Goal: Task Accomplishment & Management: Use online tool/utility

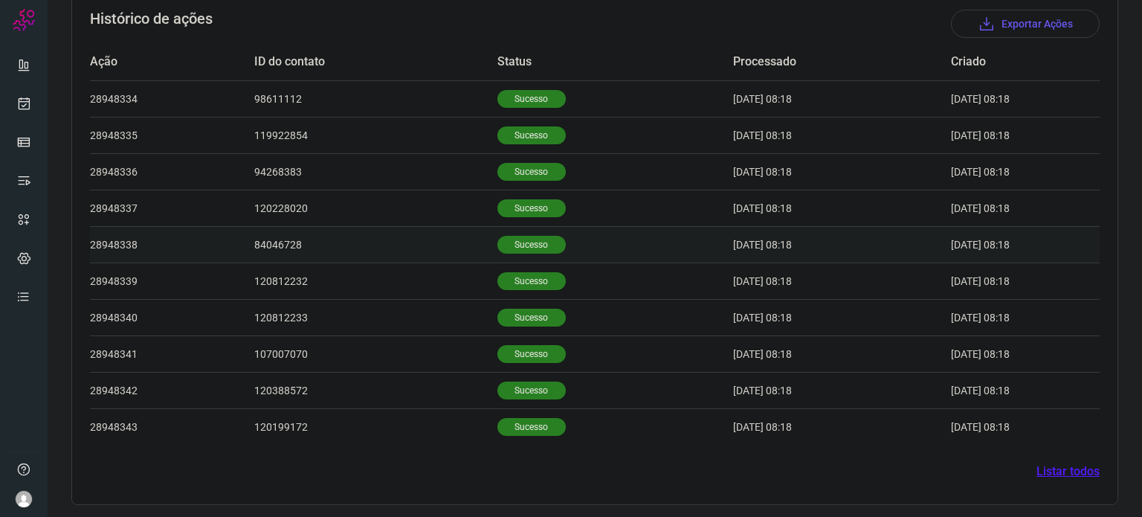
scroll to position [460, 0]
click at [538, 267] on td "Sucesso" at bounding box center [616, 279] width 236 height 36
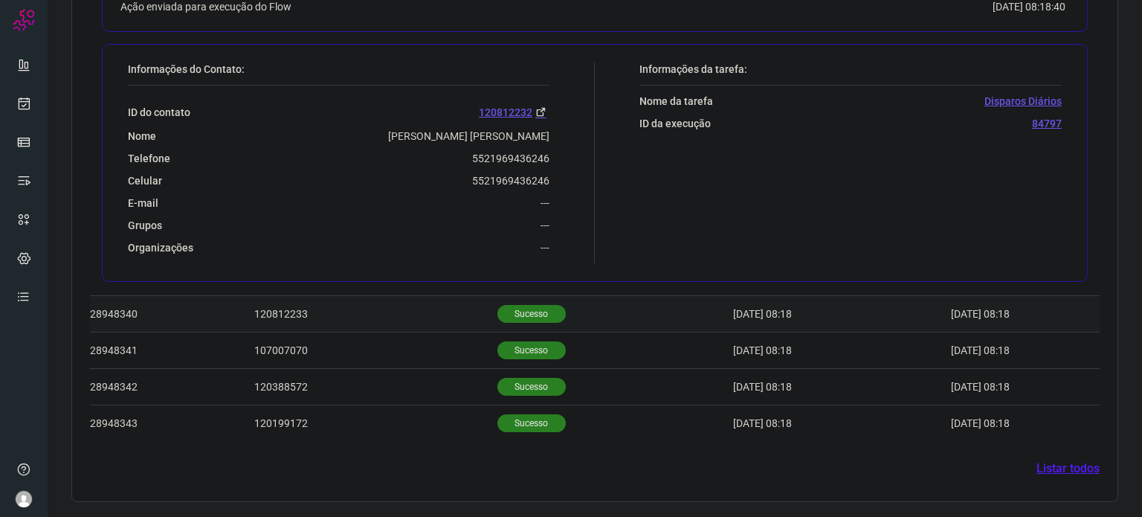
scroll to position [820, 0]
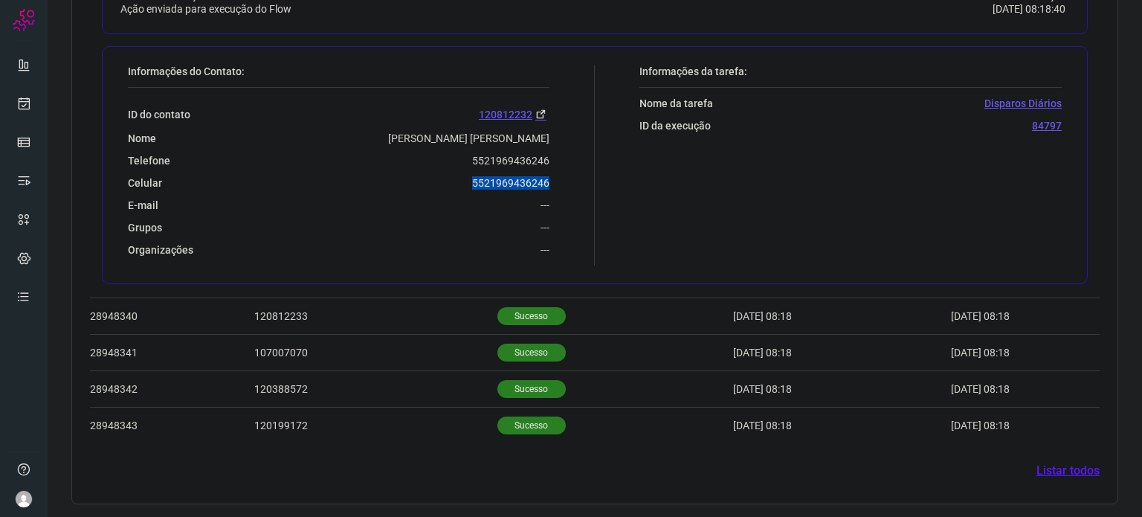
drag, startPoint x: 466, startPoint y: 181, endPoint x: 559, endPoint y: 187, distance: 93.1
click at [559, 187] on div "Informações do Contato: ID do contato 120812232 Nome Tiago Gonçalves Alves Leao…" at bounding box center [357, 165] width 475 height 201
copy p "5521969436246"
click at [24, 107] on icon at bounding box center [24, 103] width 16 height 15
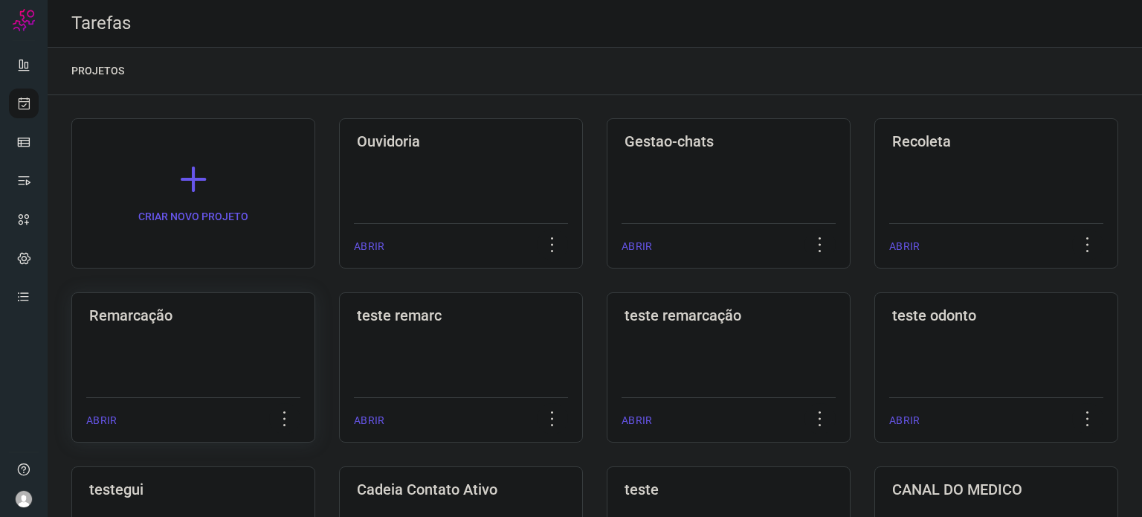
click at [224, 318] on h3 "Remarcação" at bounding box center [193, 315] width 208 height 18
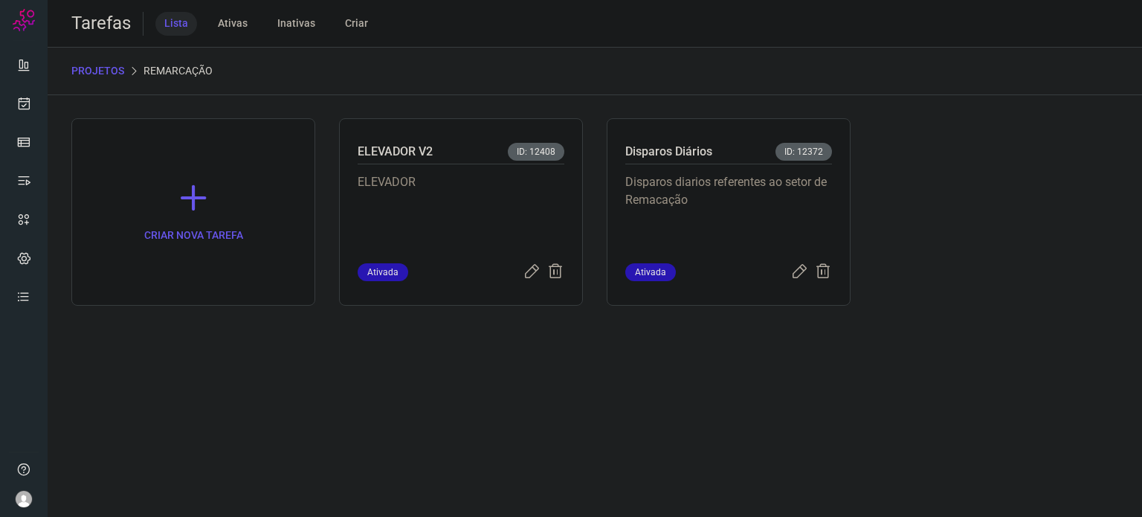
click at [753, 184] on p "Disparos diarios referentes ao setor de Remacação" at bounding box center [729, 210] width 207 height 74
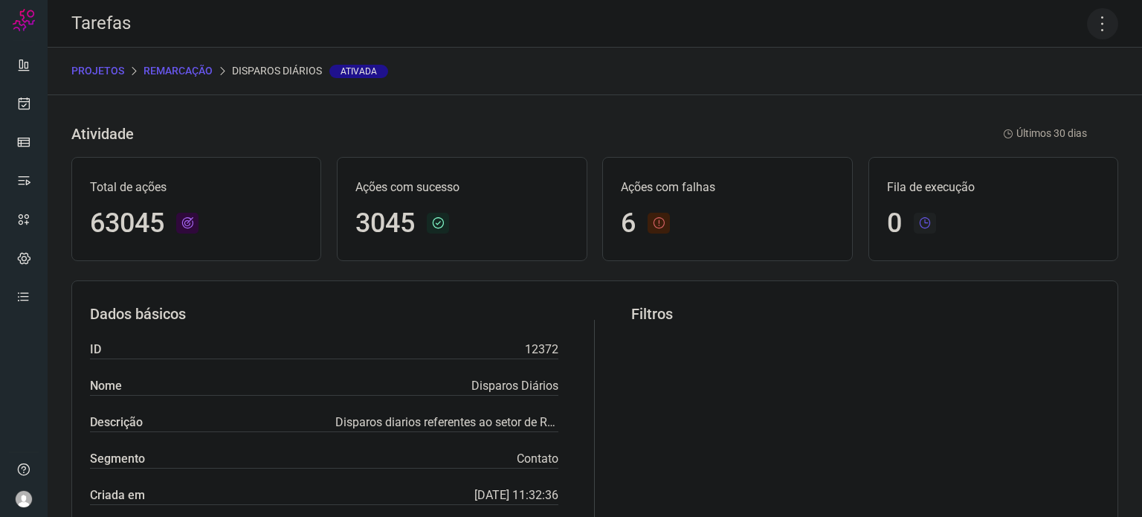
click at [1095, 22] on icon at bounding box center [1102, 23] width 31 height 31
click at [1027, 106] on li "Executar" at bounding box center [1038, 98] width 135 height 24
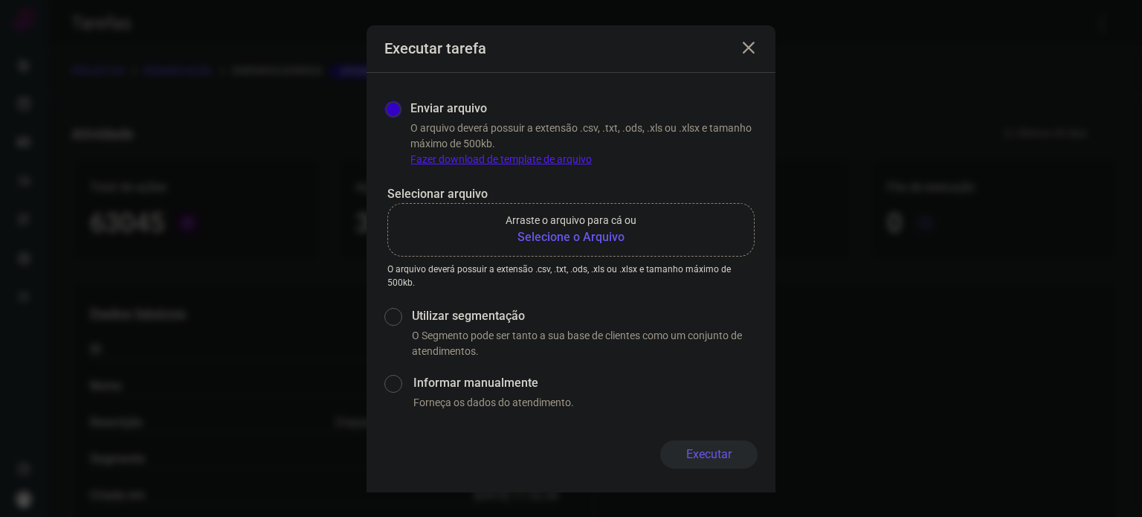
click at [585, 243] on b "Selecione o Arquivo" at bounding box center [571, 237] width 131 height 18
click at [0, 0] on input "Arraste o arquivo para cá ou Selecione o Arquivo" at bounding box center [0, 0] width 0 height 0
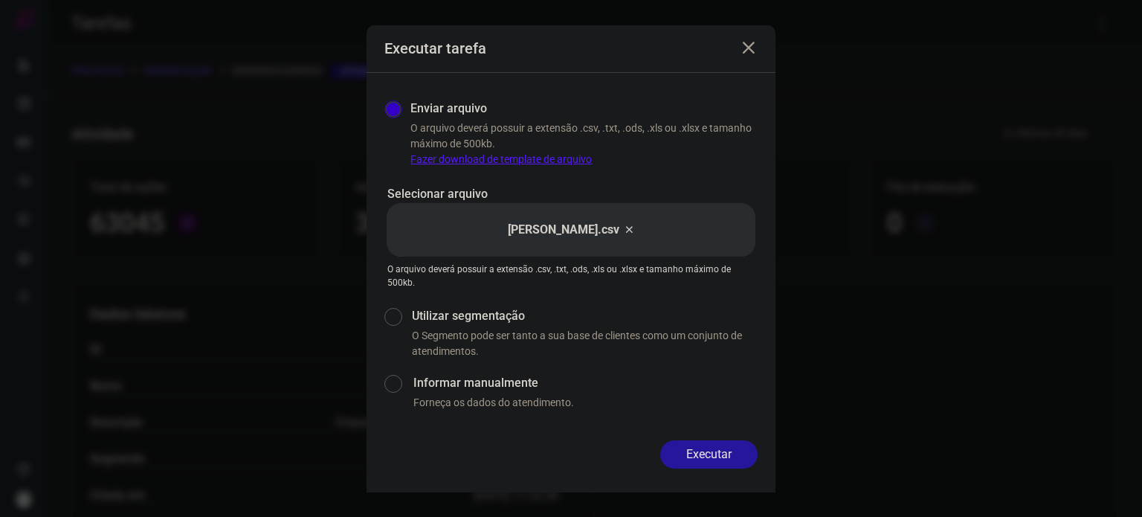
click at [713, 448] on button "Executar" at bounding box center [708, 454] width 97 height 28
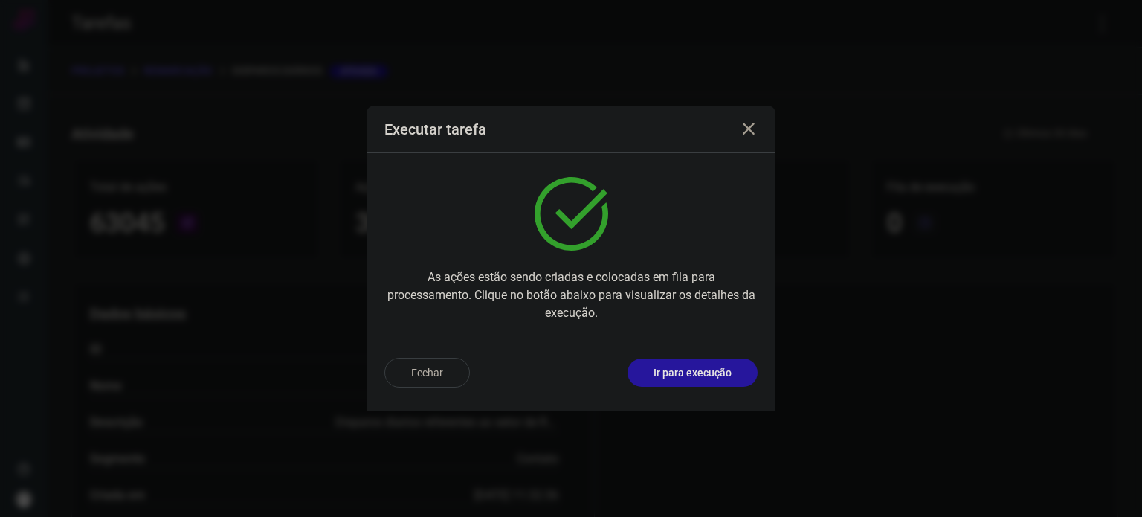
click at [726, 379] on p "Ir para execução" at bounding box center [693, 373] width 78 height 16
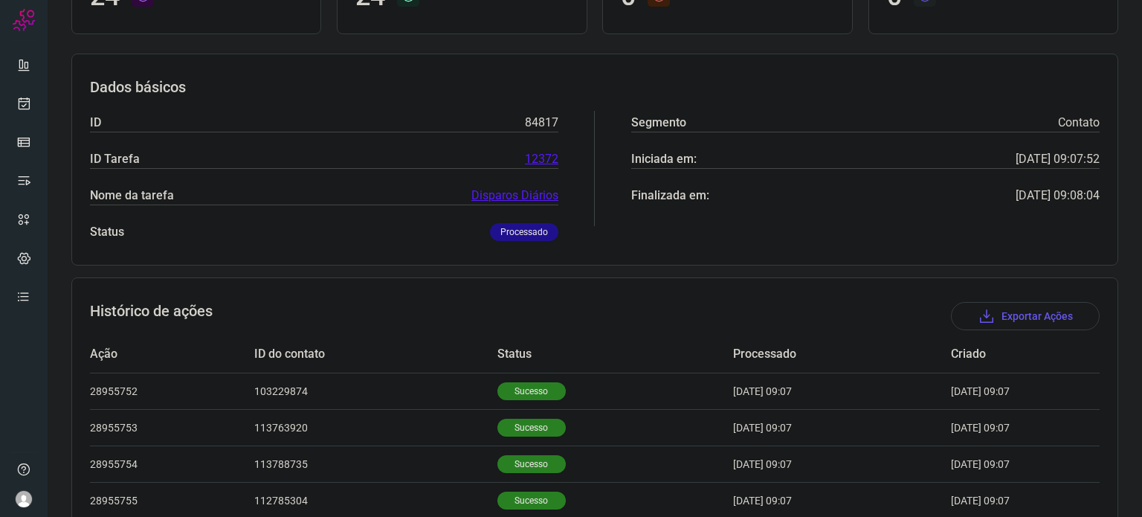
scroll to position [372, 0]
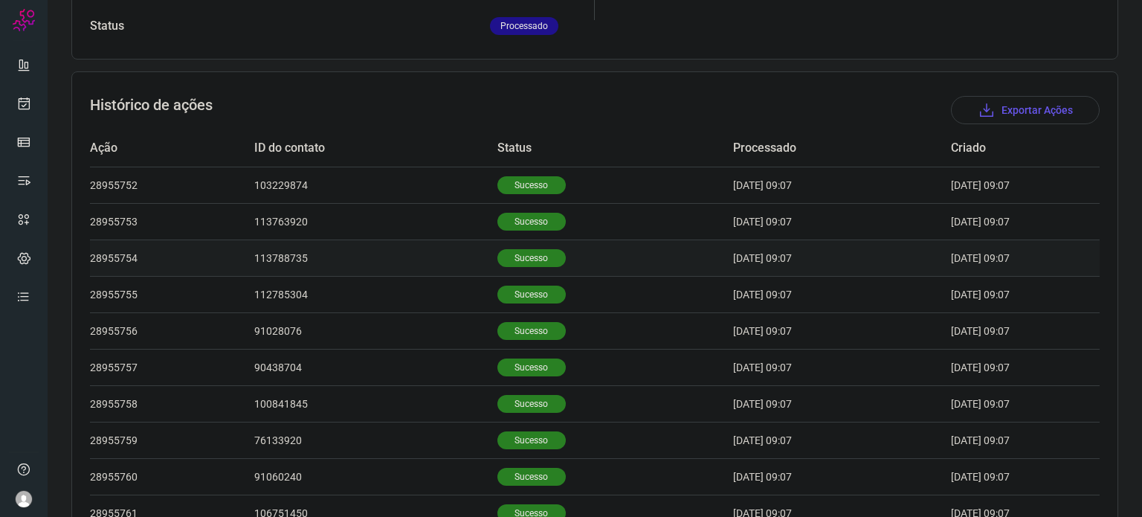
click at [517, 273] on td "Sucesso" at bounding box center [616, 258] width 236 height 36
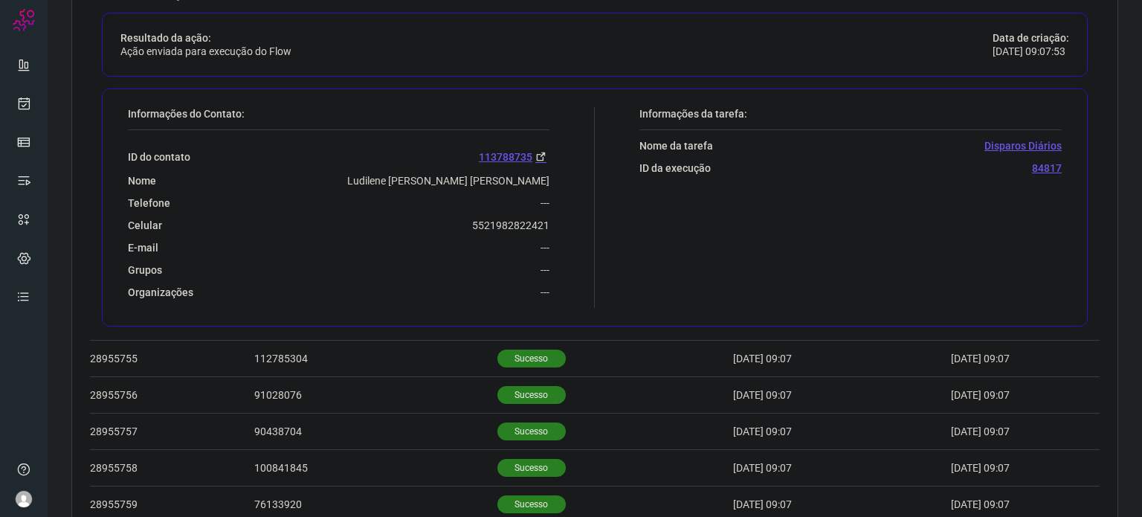
scroll to position [669, 0]
drag, startPoint x: 461, startPoint y: 228, endPoint x: 552, endPoint y: 227, distance: 90.8
click at [552, 227] on div "Informações do Contato: ID do contato 113788735 Nome Ludilene [PERSON_NAME] [PE…" at bounding box center [357, 206] width 475 height 201
copy p "5521982822421"
click at [25, 106] on icon at bounding box center [24, 103] width 16 height 15
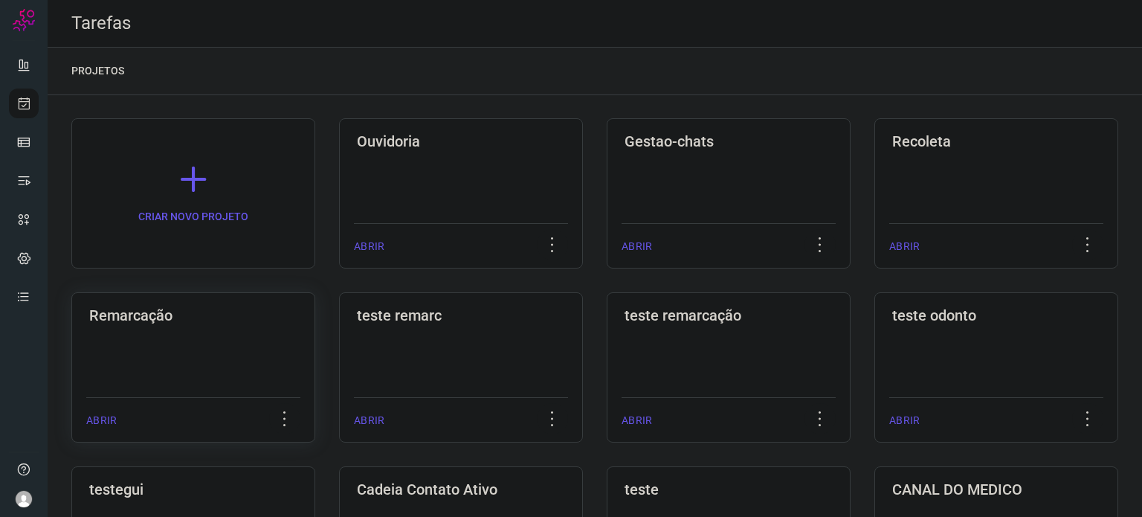
click at [265, 312] on h3 "Remarcação" at bounding box center [193, 315] width 208 height 18
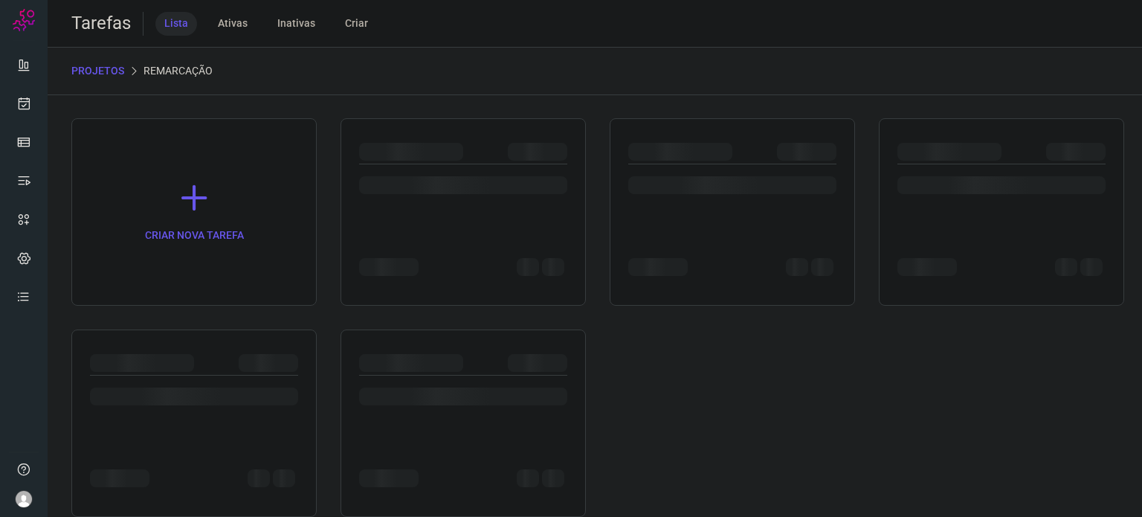
click at [759, 192] on div at bounding box center [733, 185] width 208 height 18
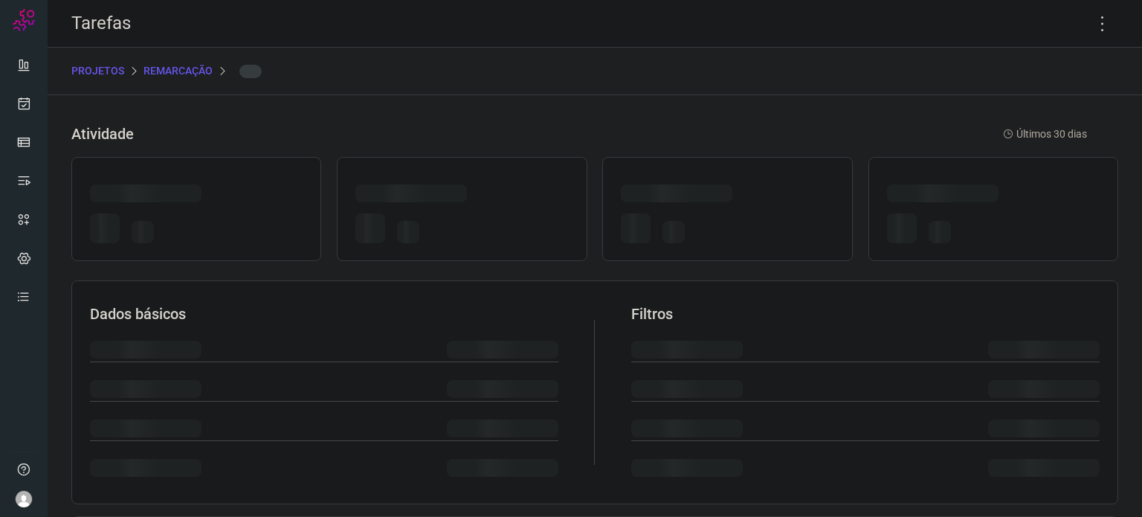
click at [759, 192] on div at bounding box center [727, 195] width 213 height 23
click at [1095, 25] on icon at bounding box center [1102, 23] width 31 height 31
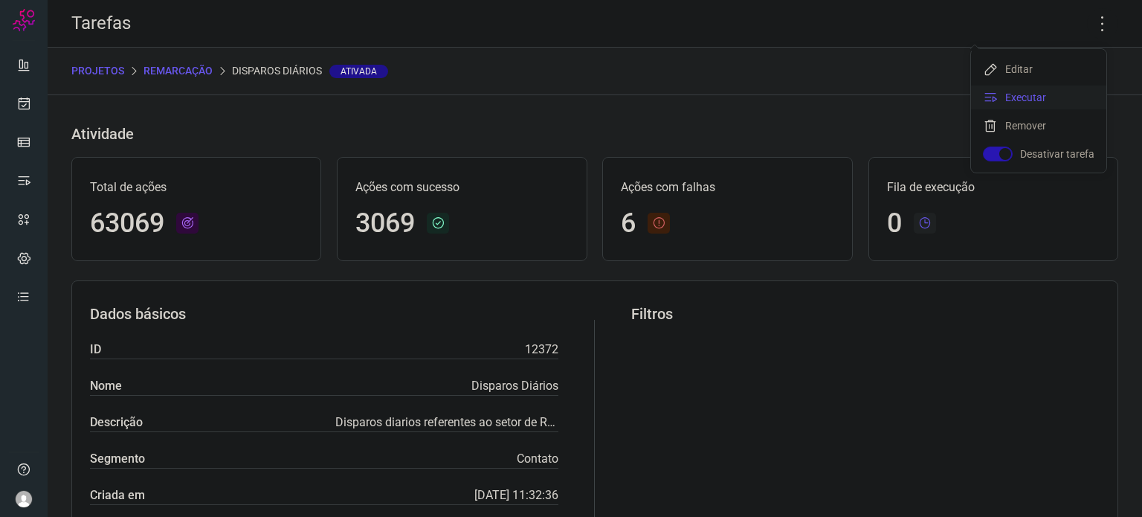
click at [1035, 101] on li "Executar" at bounding box center [1038, 98] width 135 height 24
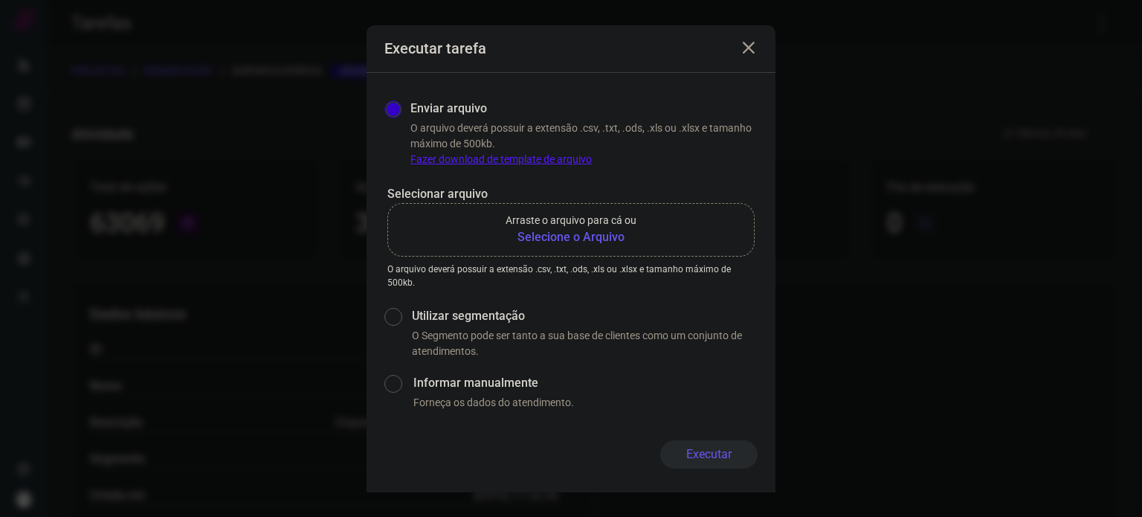
click at [596, 241] on b "Selecione o Arquivo" at bounding box center [571, 237] width 131 height 18
click at [0, 0] on input "Arraste o arquivo para cá ou Selecione o Arquivo" at bounding box center [0, 0] width 0 height 0
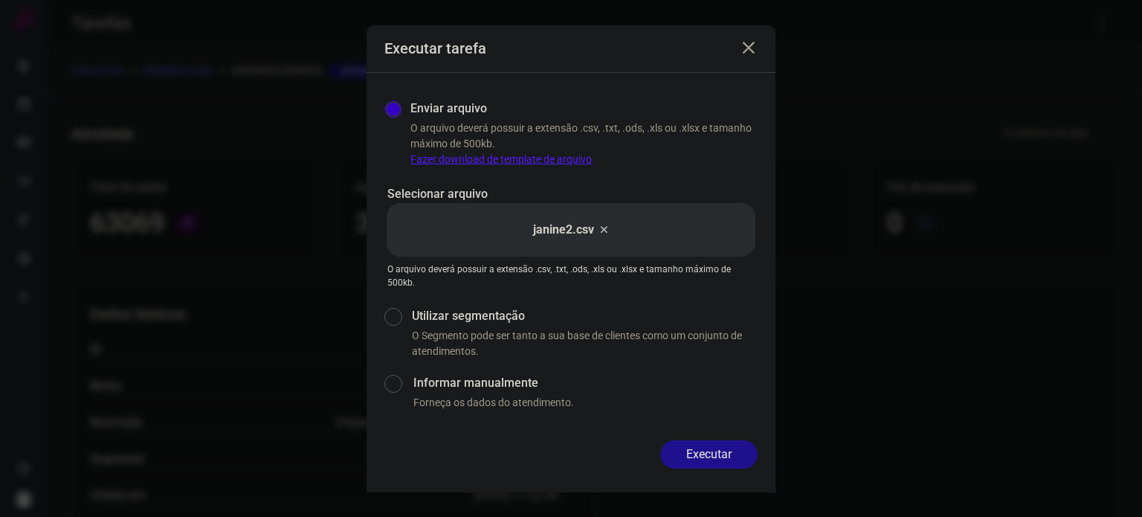
click at [729, 449] on button "Executar" at bounding box center [708, 454] width 97 height 28
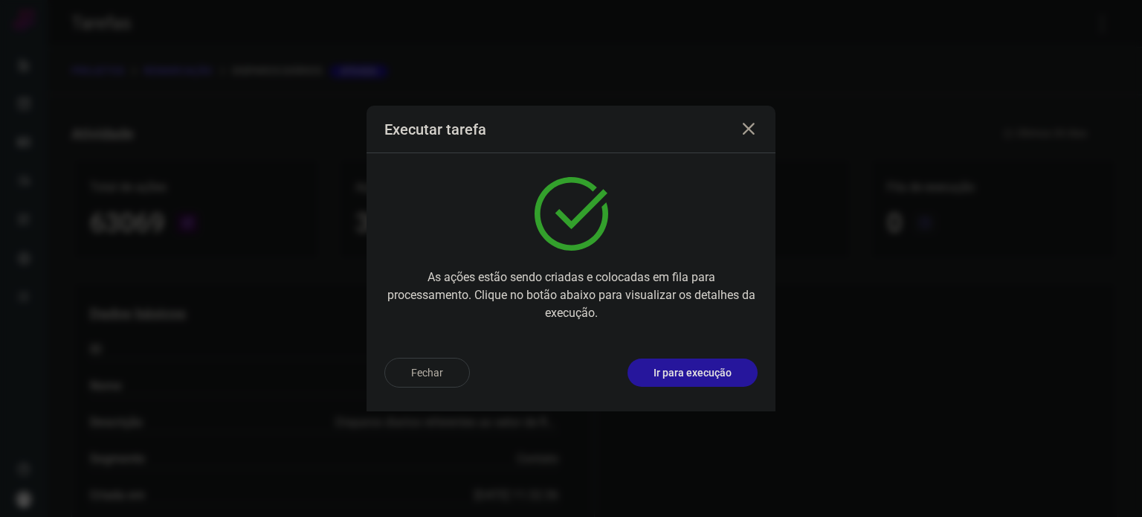
click at [707, 382] on button "Ir para execução" at bounding box center [693, 373] width 130 height 28
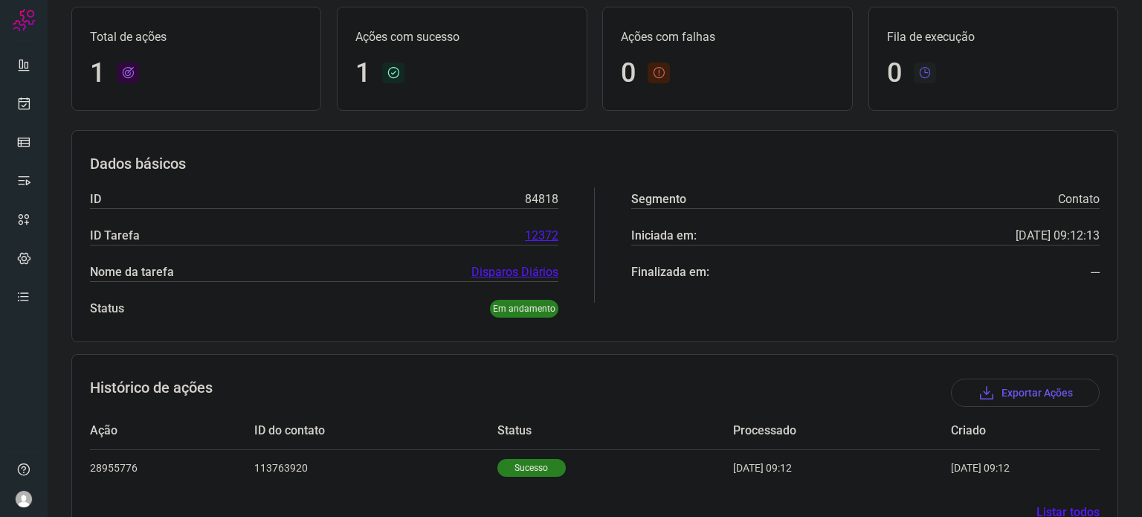
scroll to position [132, 0]
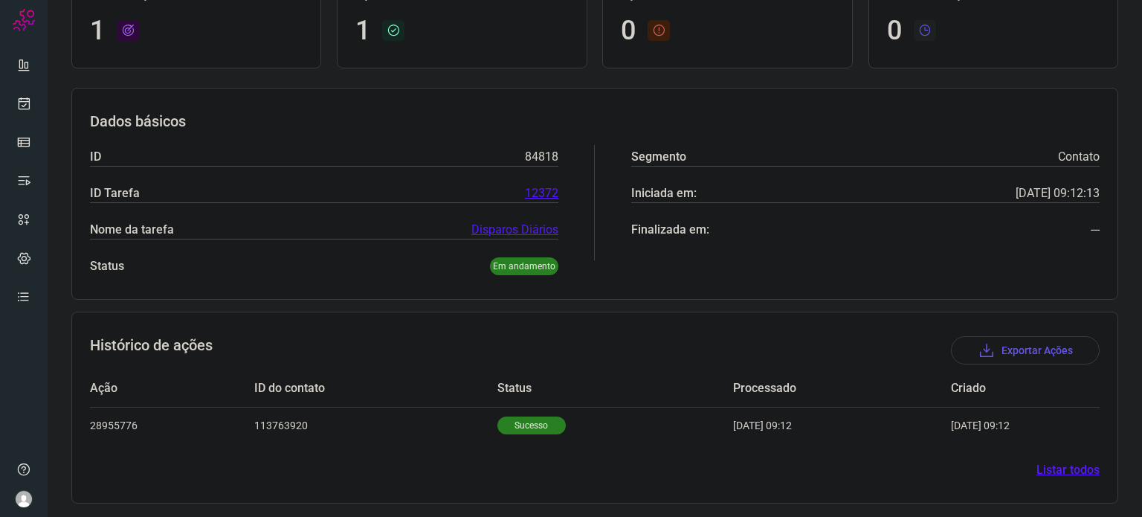
drag, startPoint x: 515, startPoint y: 422, endPoint x: 489, endPoint y: 370, distance: 57.2
click at [515, 422] on p "Sucesso" at bounding box center [532, 426] width 68 height 18
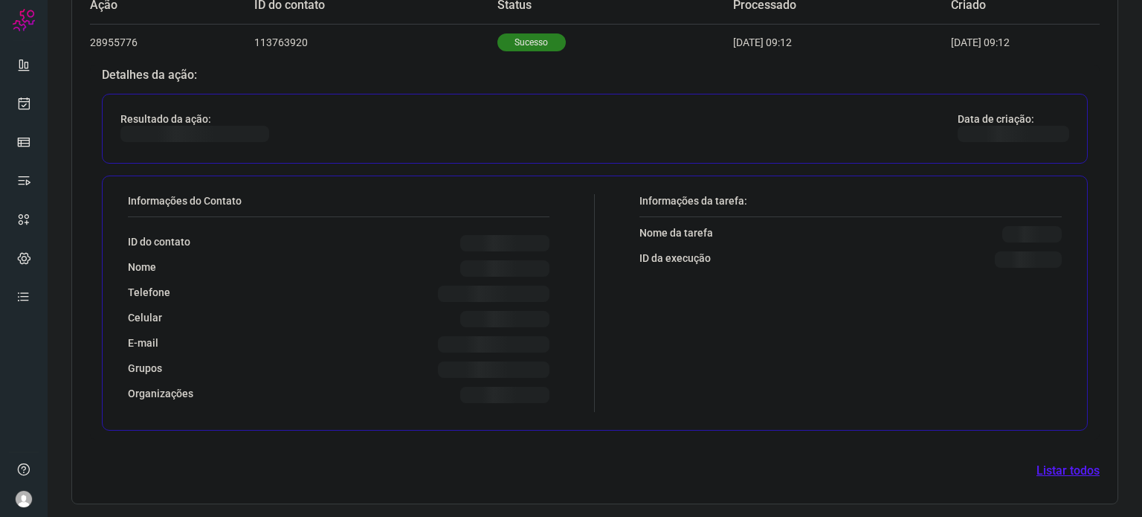
scroll to position [492, 0]
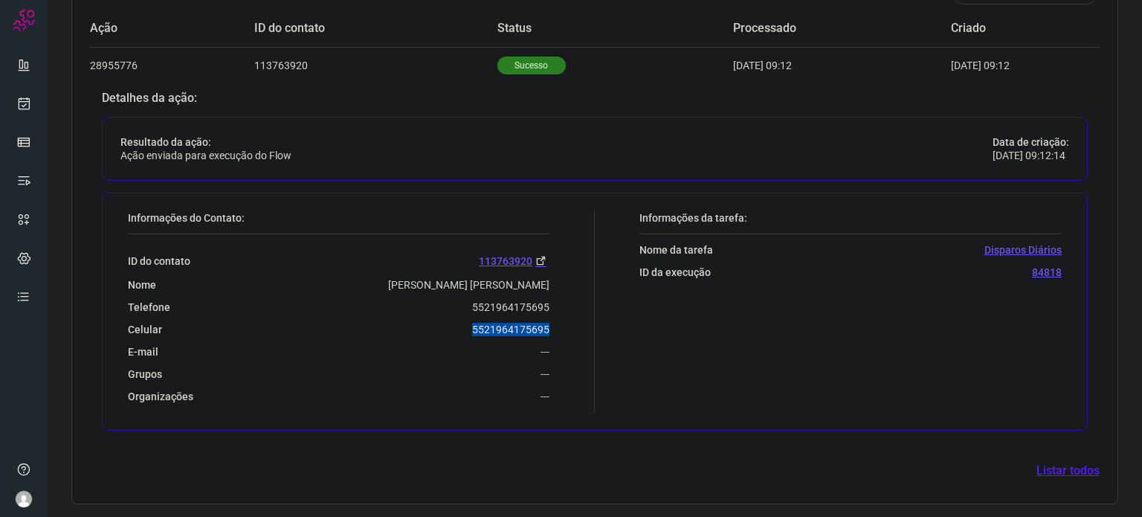
drag, startPoint x: 461, startPoint y: 330, endPoint x: 556, endPoint y: 331, distance: 95.2
click at [556, 331] on div "Informações do Contato: ID do contato 113763920 Nome Julia Carvalho Lino De Oli…" at bounding box center [357, 311] width 475 height 201
copy p "5521964175695"
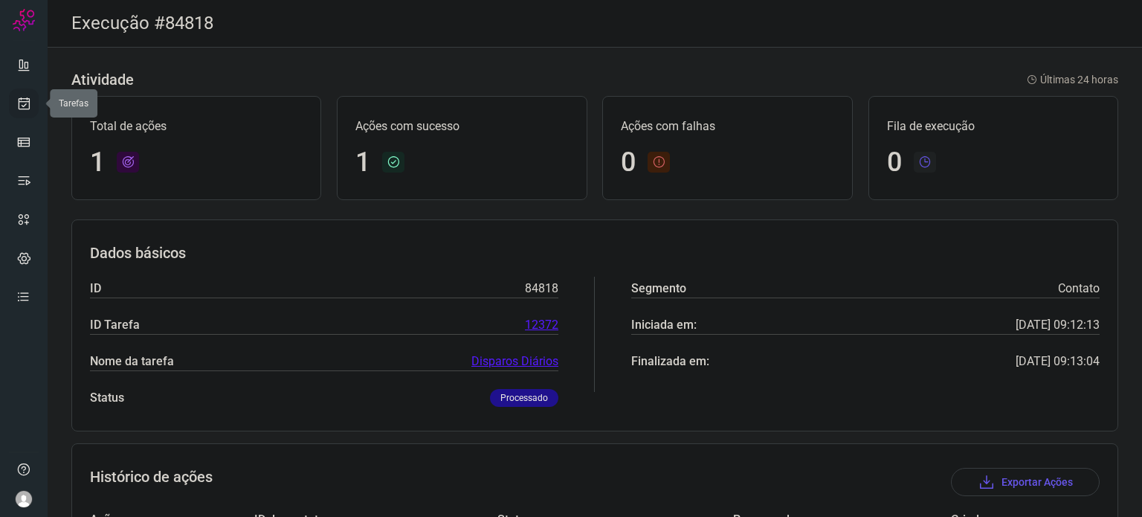
click at [19, 112] on link at bounding box center [24, 104] width 30 height 30
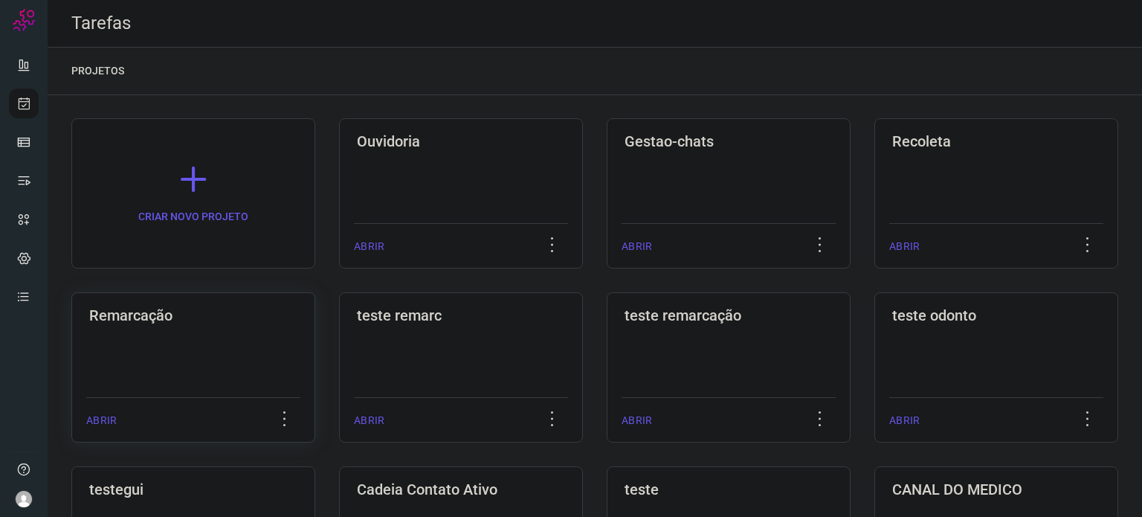
click at [249, 330] on div "Remarcação ABRIR" at bounding box center [193, 367] width 244 height 150
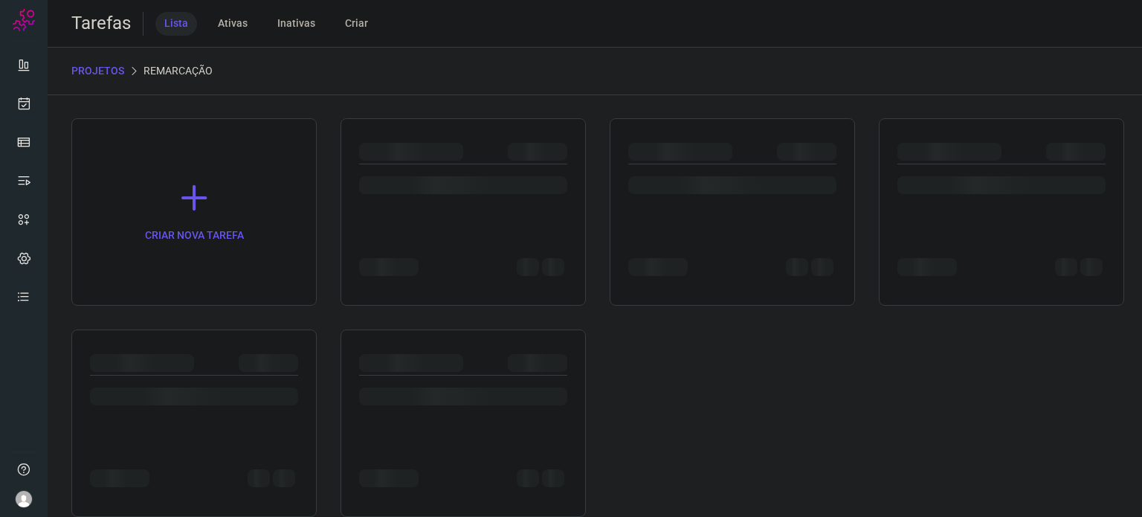
click at [250, 330] on div at bounding box center [193, 423] width 245 height 187
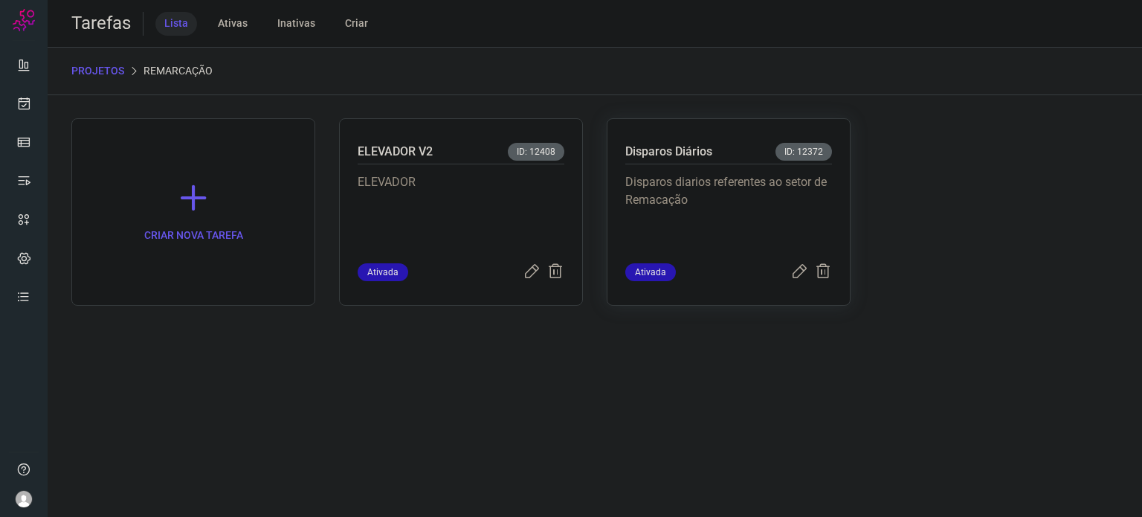
click at [657, 212] on p "Disparos diarios referentes ao setor de Remacação" at bounding box center [729, 210] width 207 height 74
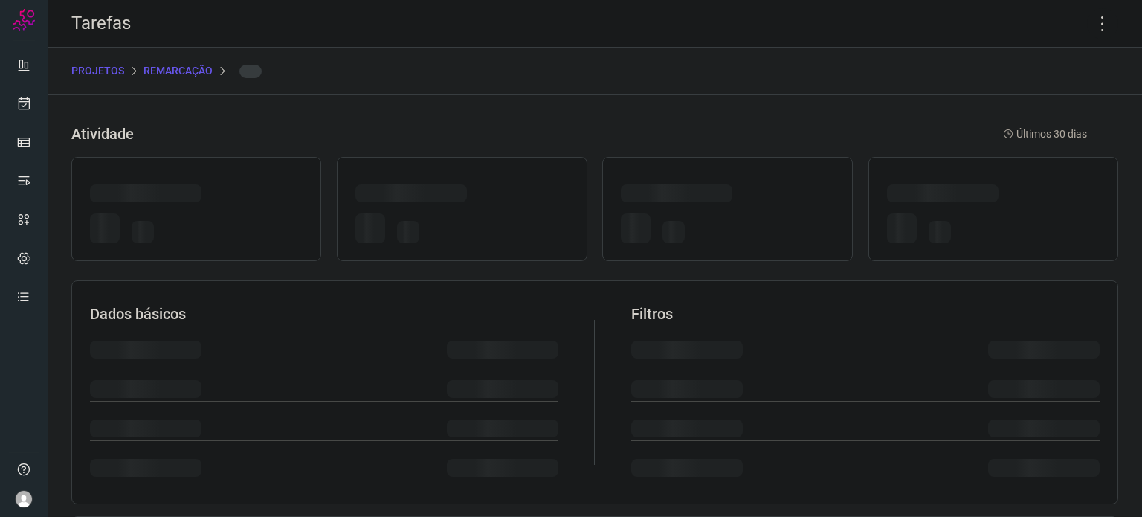
click at [657, 212] on div at bounding box center [727, 228] width 213 height 41
click at [1088, 27] on icon at bounding box center [1102, 23] width 31 height 31
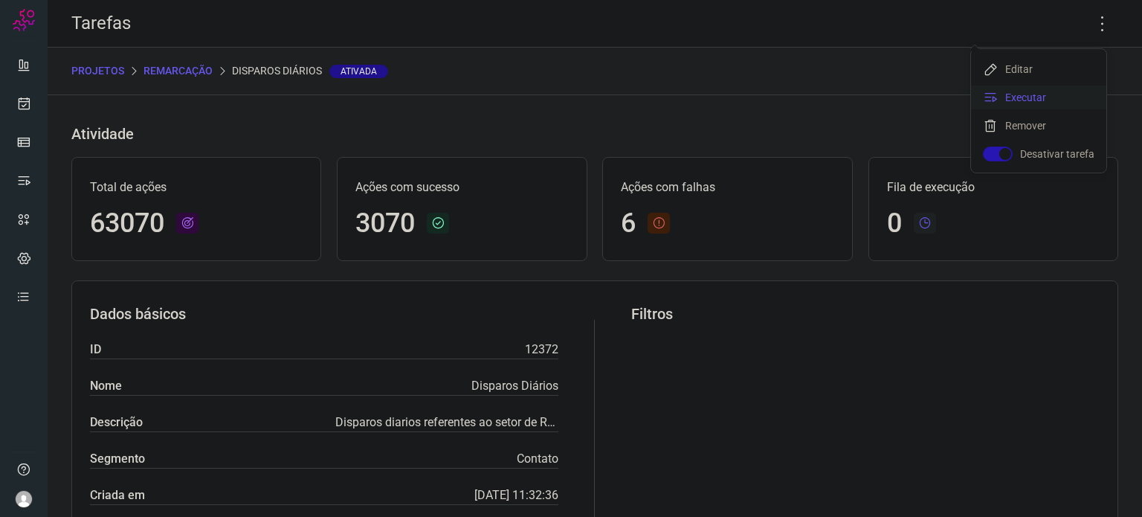
click at [1032, 94] on li "Executar" at bounding box center [1038, 98] width 135 height 24
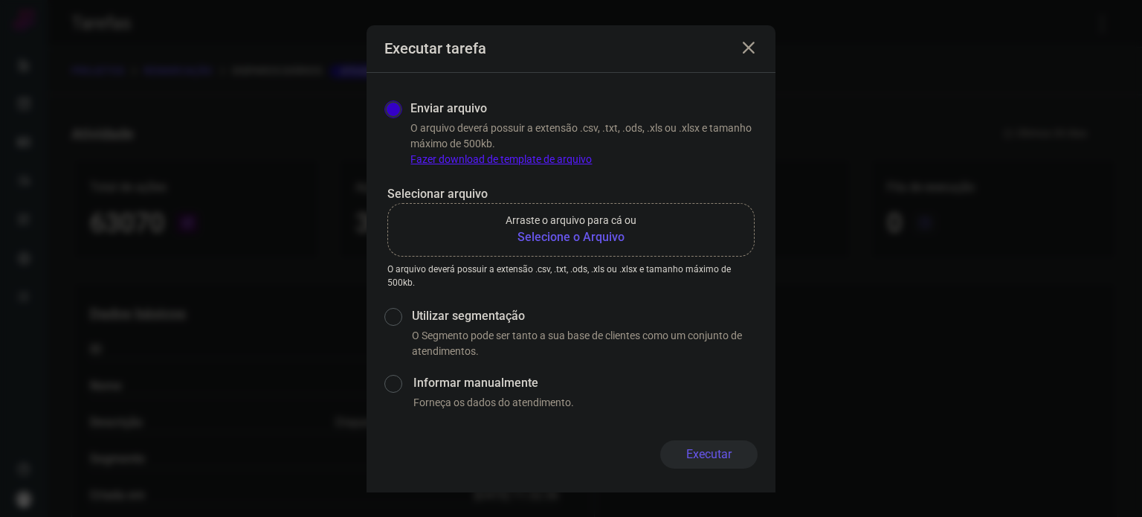
click at [589, 238] on b "Selecione o Arquivo" at bounding box center [571, 237] width 131 height 18
click at [0, 0] on input "Arraste o arquivo para cá ou Selecione o Arquivo" at bounding box center [0, 0] width 0 height 0
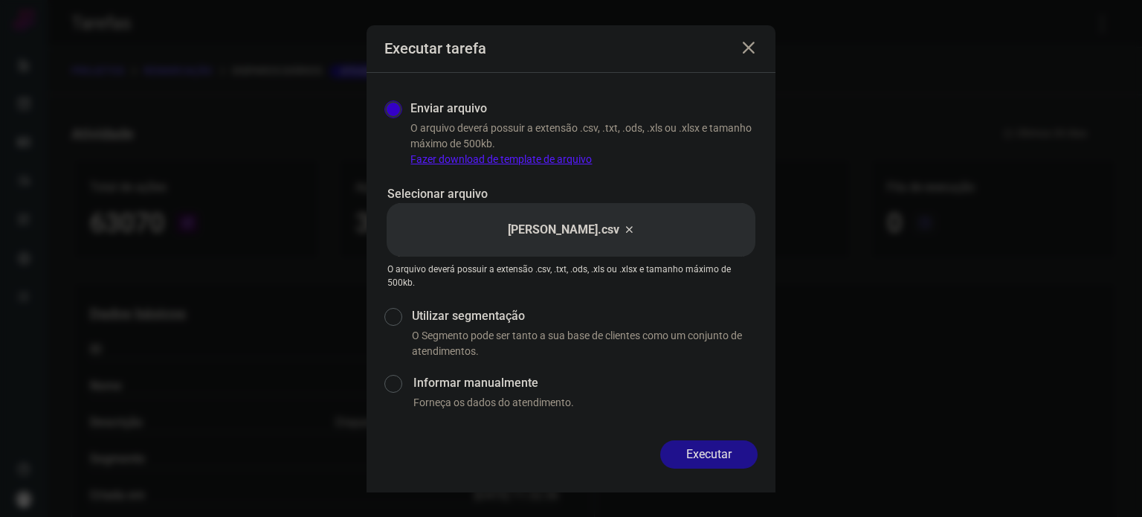
click at [715, 454] on button "Executar" at bounding box center [708, 454] width 97 height 28
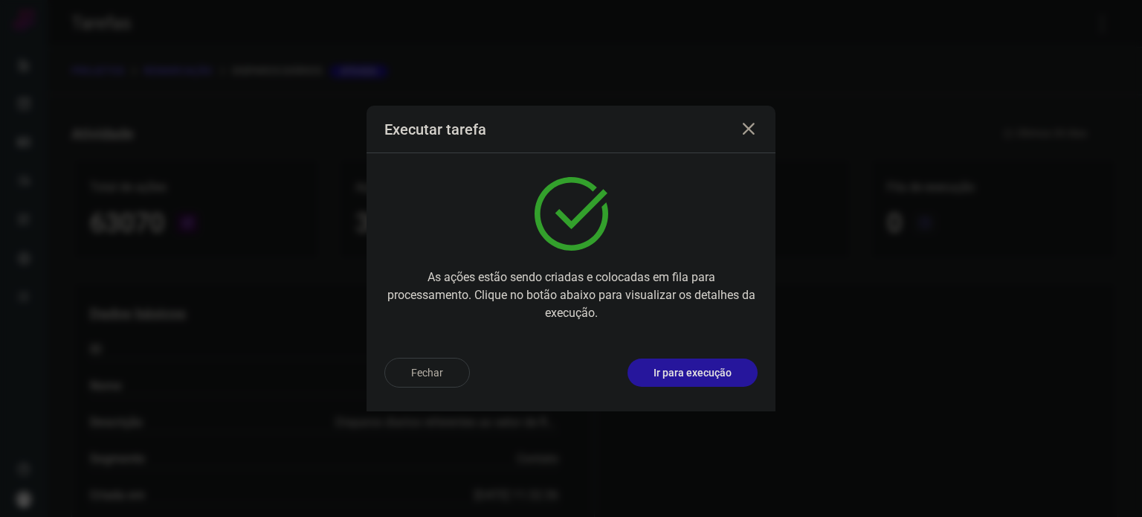
click at [710, 376] on p "Ir para execução" at bounding box center [693, 373] width 78 height 16
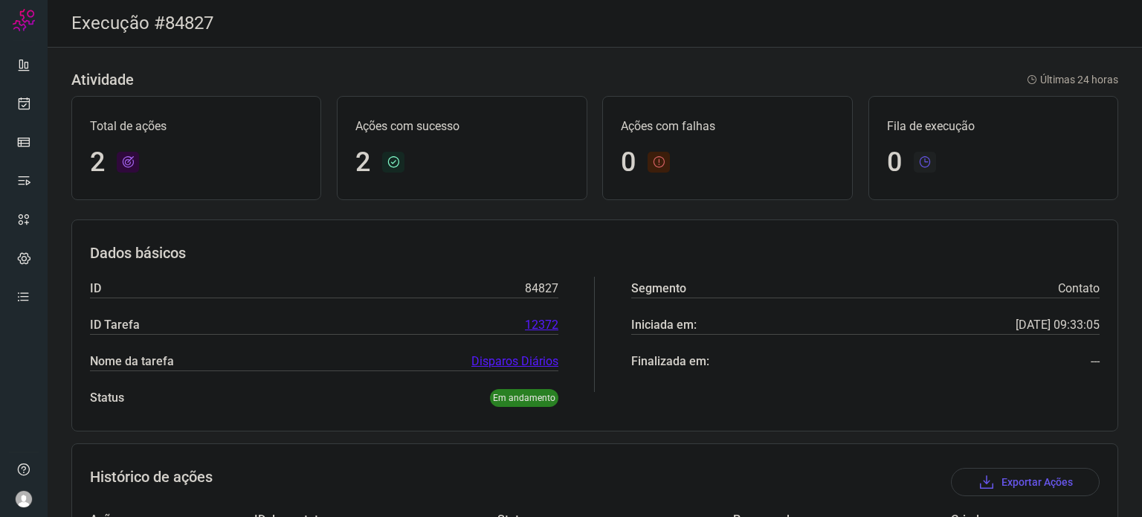
scroll to position [168, 0]
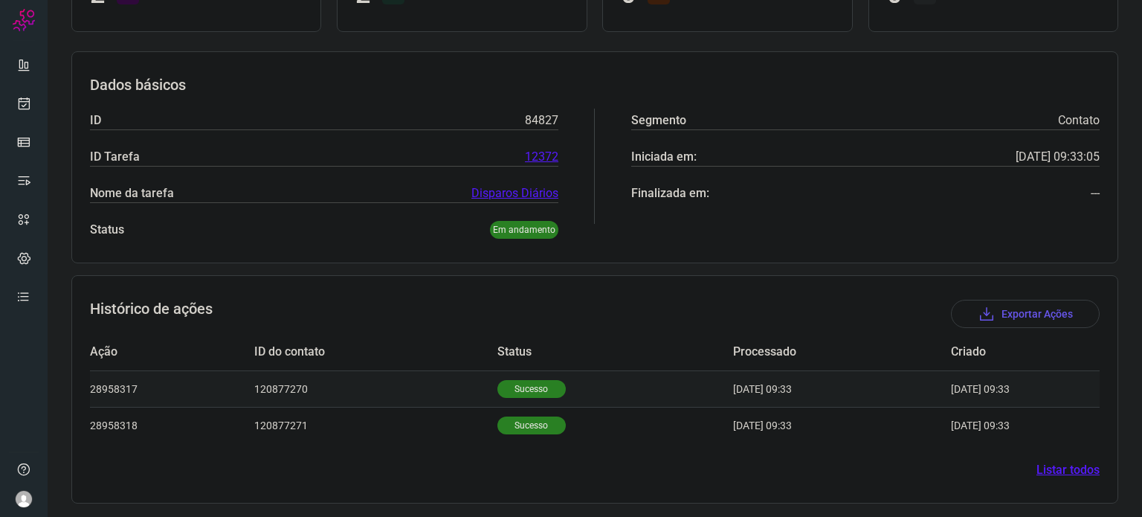
click at [528, 386] on p "Sucesso" at bounding box center [532, 389] width 68 height 18
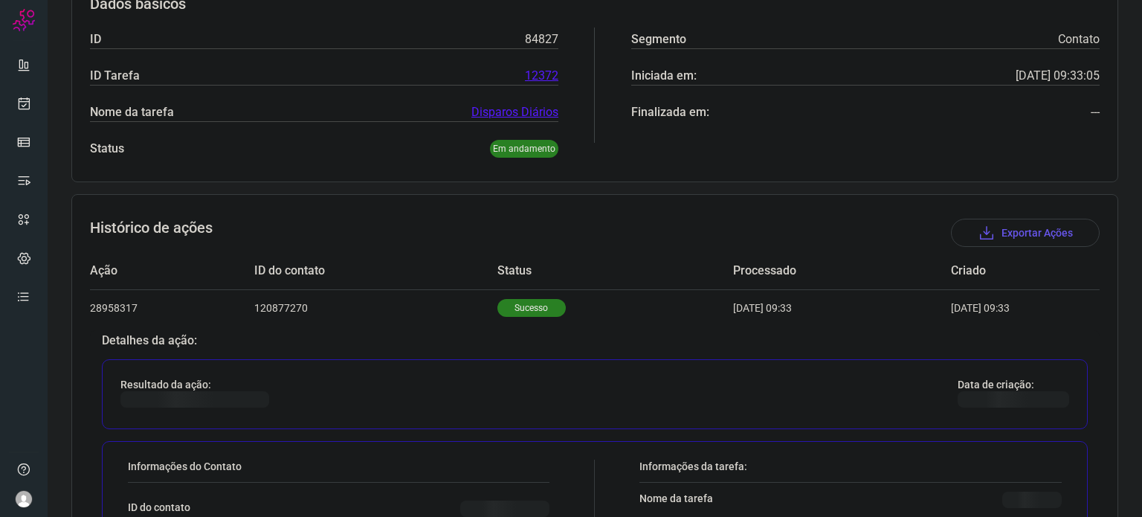
scroll to position [391, 0]
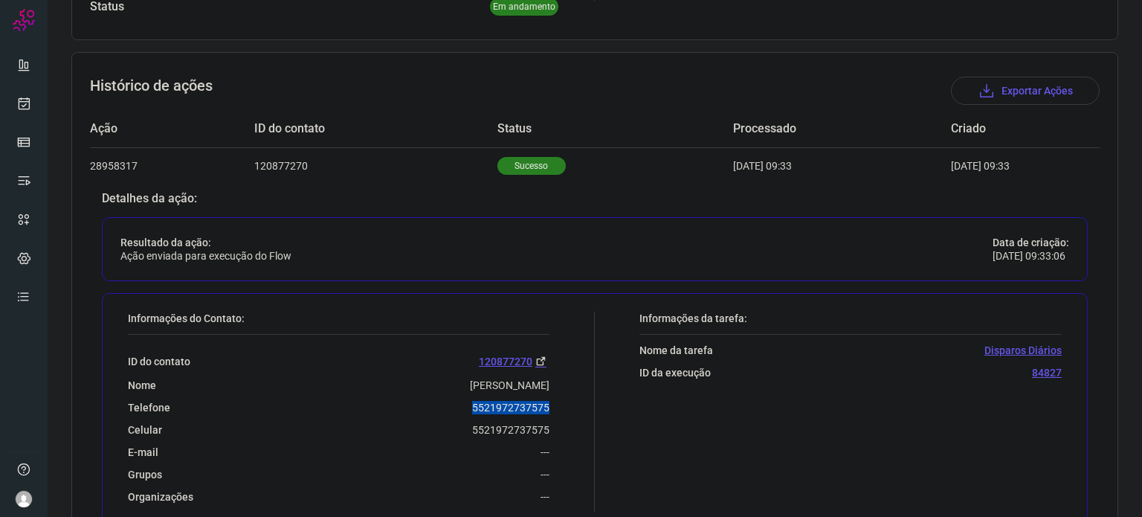
drag, startPoint x: 459, startPoint y: 402, endPoint x: 547, endPoint y: 392, distance: 89.0
click at [547, 392] on div "Informações do Contato: ID do contato 120877270 Nome [PERSON_NAME] Telefone 552…" at bounding box center [357, 412] width 475 height 201
copy p "5521972737575"
click at [12, 108] on link at bounding box center [24, 104] width 30 height 30
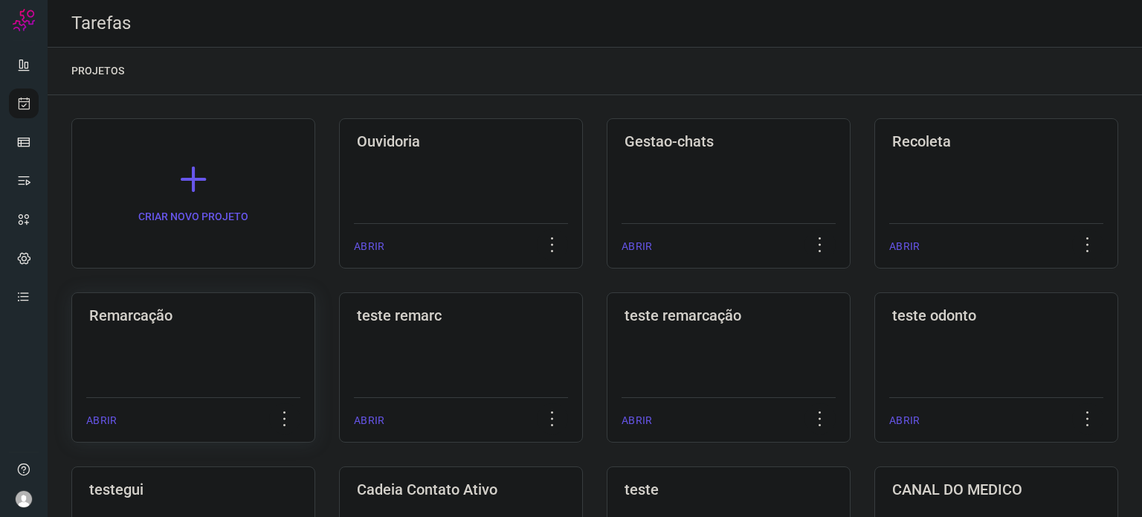
click at [201, 369] on div "Remarcação ABRIR" at bounding box center [193, 367] width 244 height 150
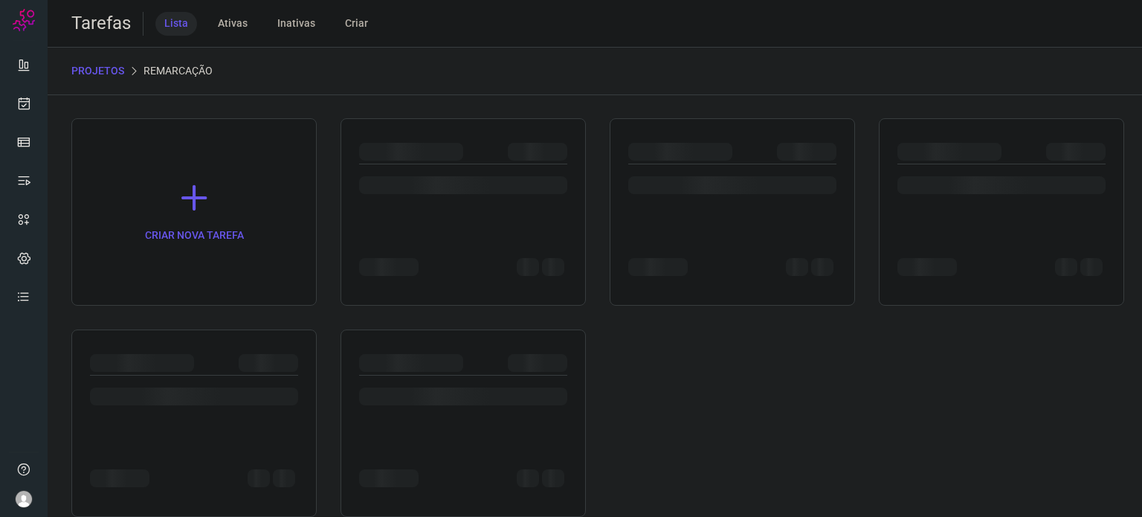
click at [201, 369] on div at bounding box center [194, 363] width 208 height 18
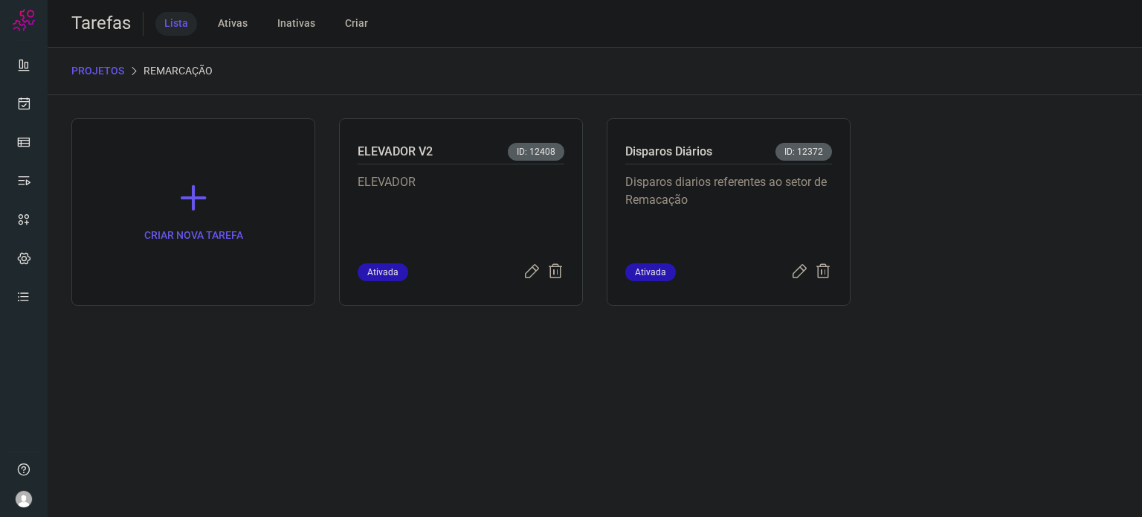
click at [745, 172] on div "Disparos diarios referentes ao setor de Remacação" at bounding box center [729, 213] width 207 height 99
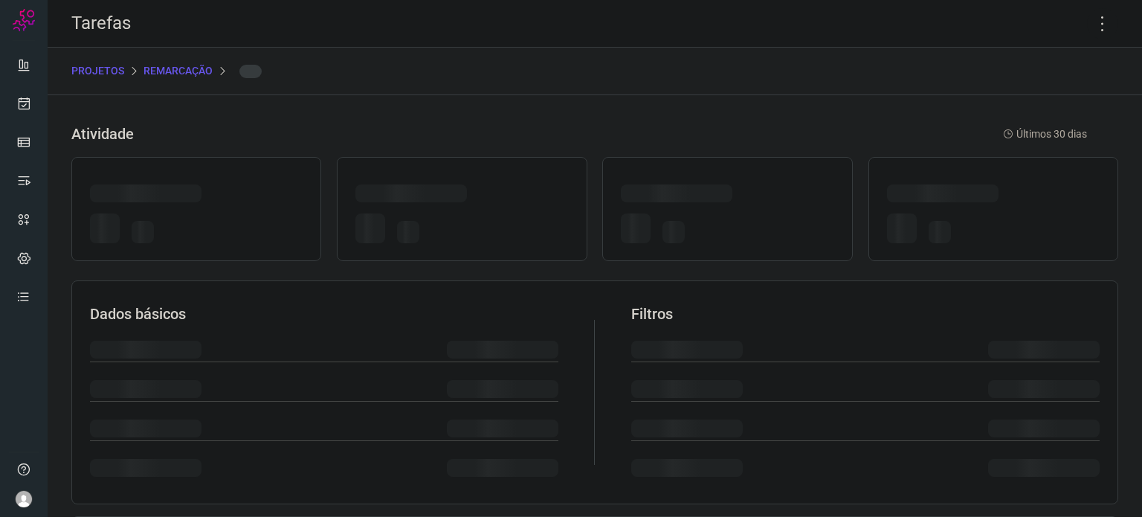
click at [745, 172] on div at bounding box center [727, 209] width 250 height 104
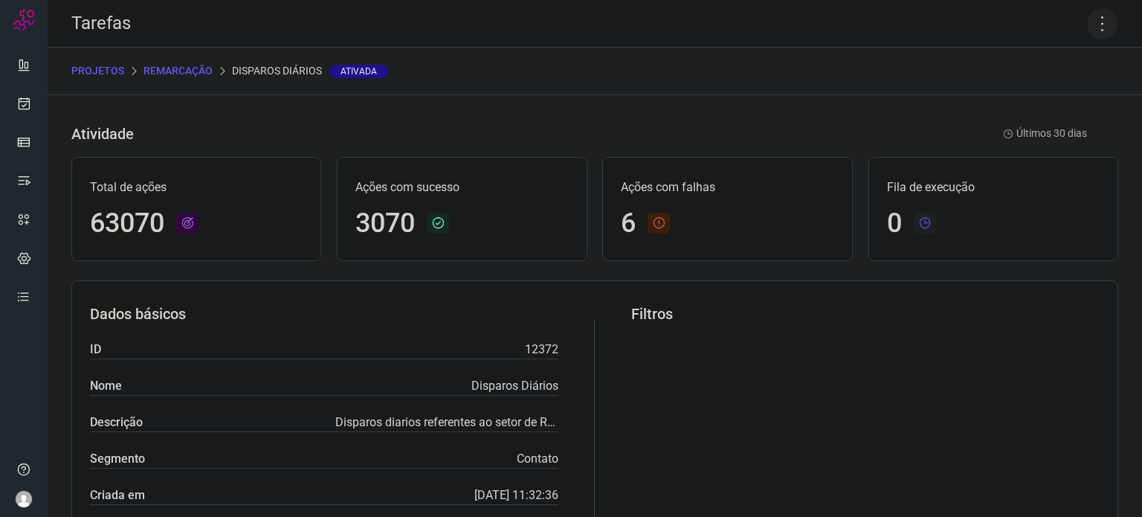
click at [1094, 23] on icon at bounding box center [1102, 23] width 31 height 31
click at [1035, 93] on li "Executar" at bounding box center [1038, 98] width 135 height 24
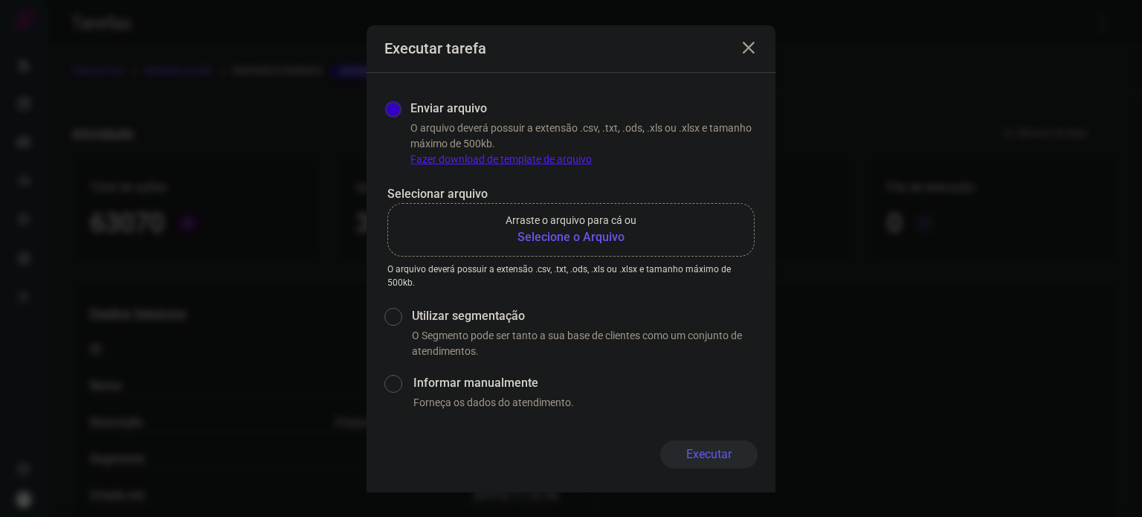
click at [555, 234] on b "Selecione o Arquivo" at bounding box center [571, 237] width 131 height 18
click at [0, 0] on input "Arraste o arquivo para cá ou Selecione o Arquivo" at bounding box center [0, 0] width 0 height 0
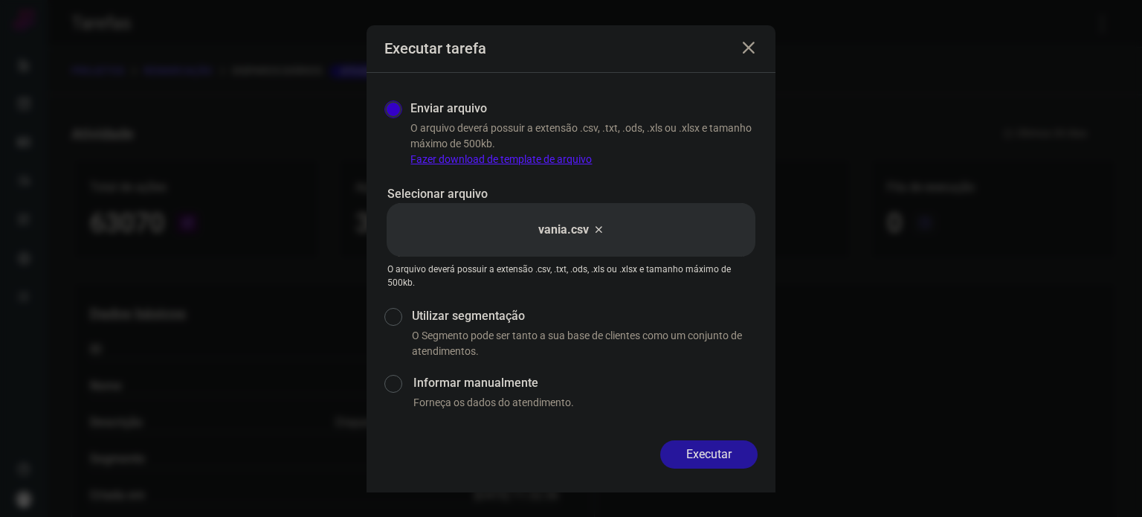
click at [697, 454] on button "Executar" at bounding box center [708, 454] width 97 height 28
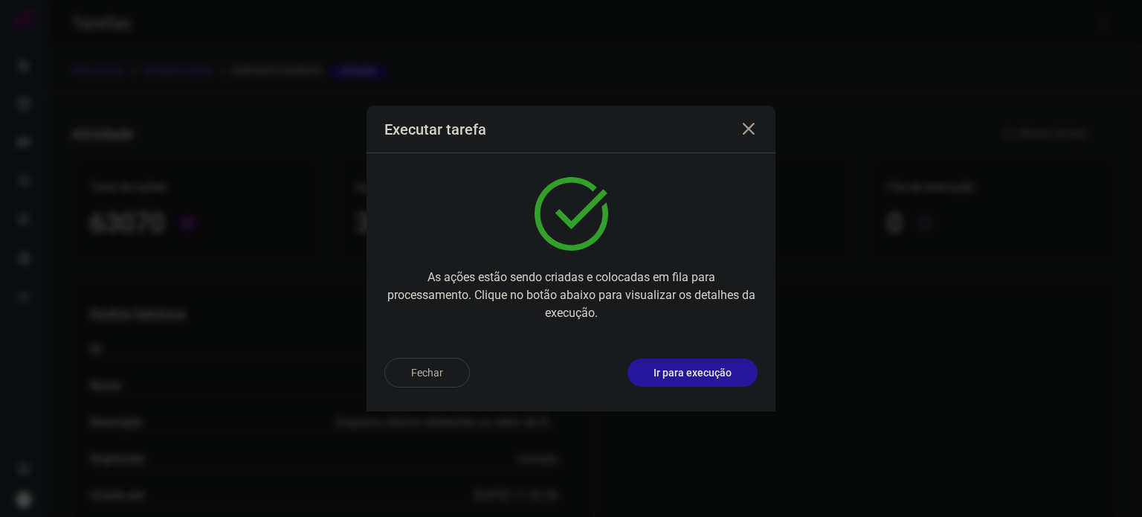
click at [711, 379] on p "Ir para execução" at bounding box center [693, 373] width 78 height 16
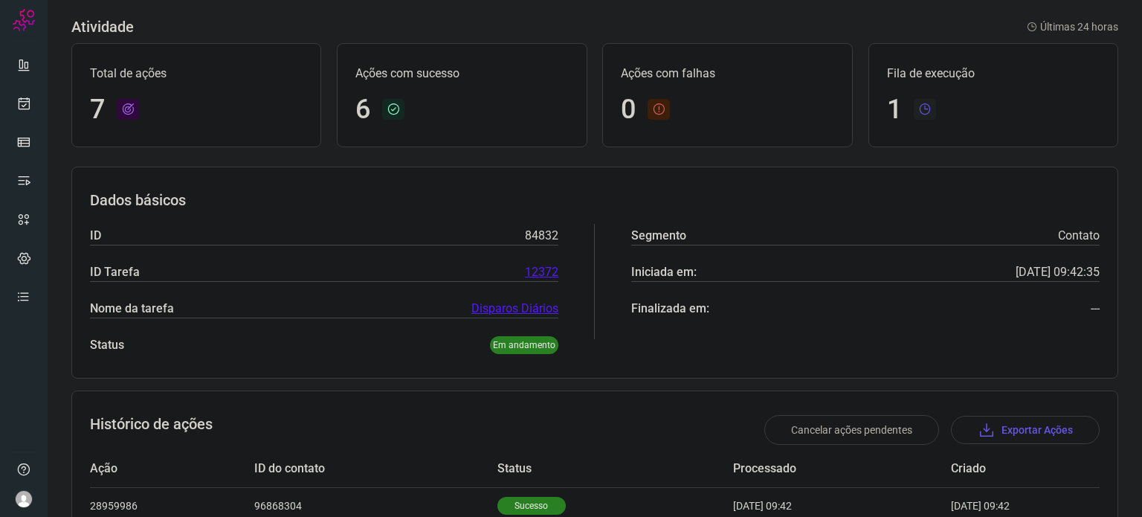
scroll to position [352, 0]
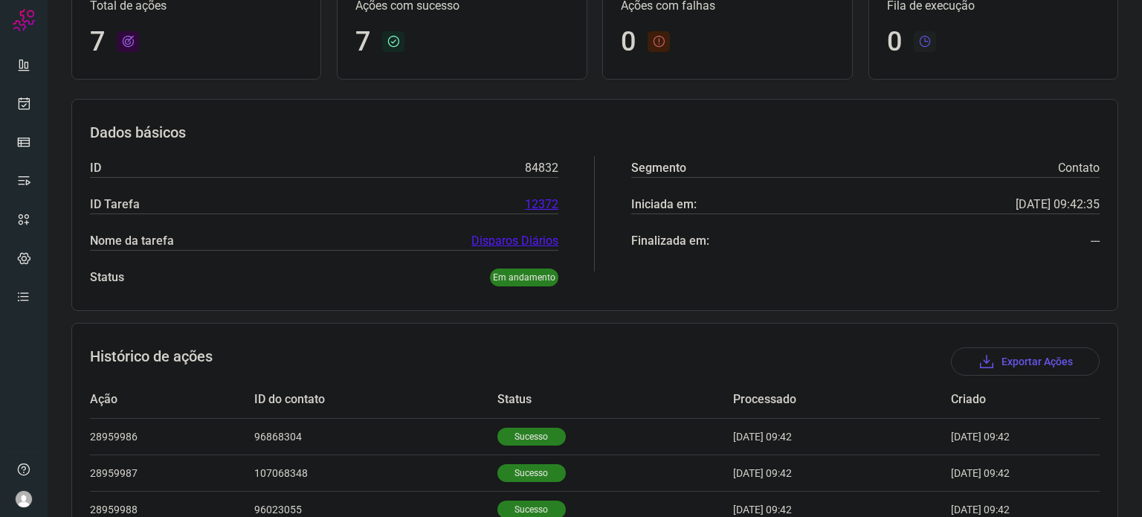
scroll to position [350, 0]
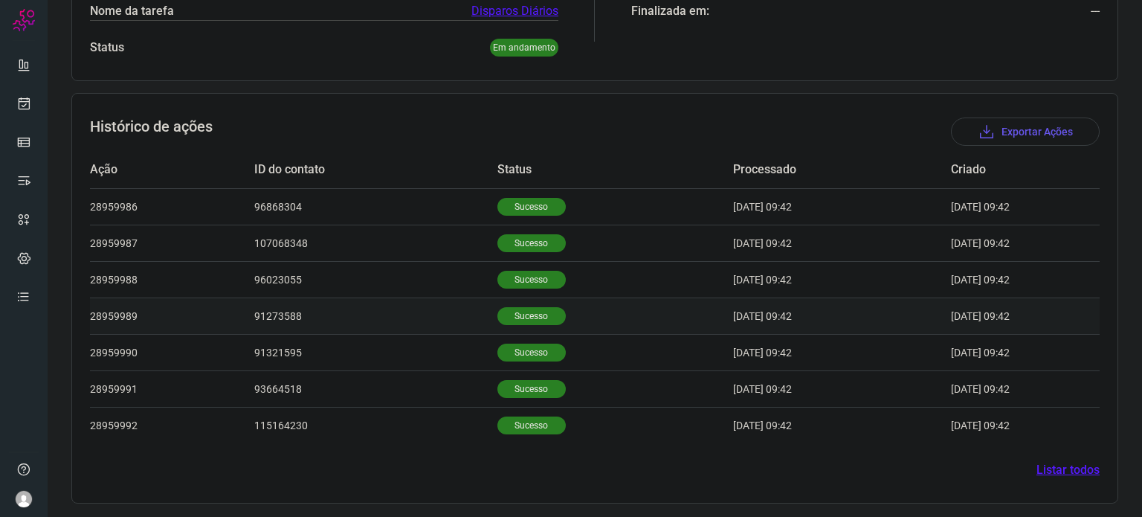
click at [506, 320] on p "Sucesso" at bounding box center [532, 316] width 68 height 18
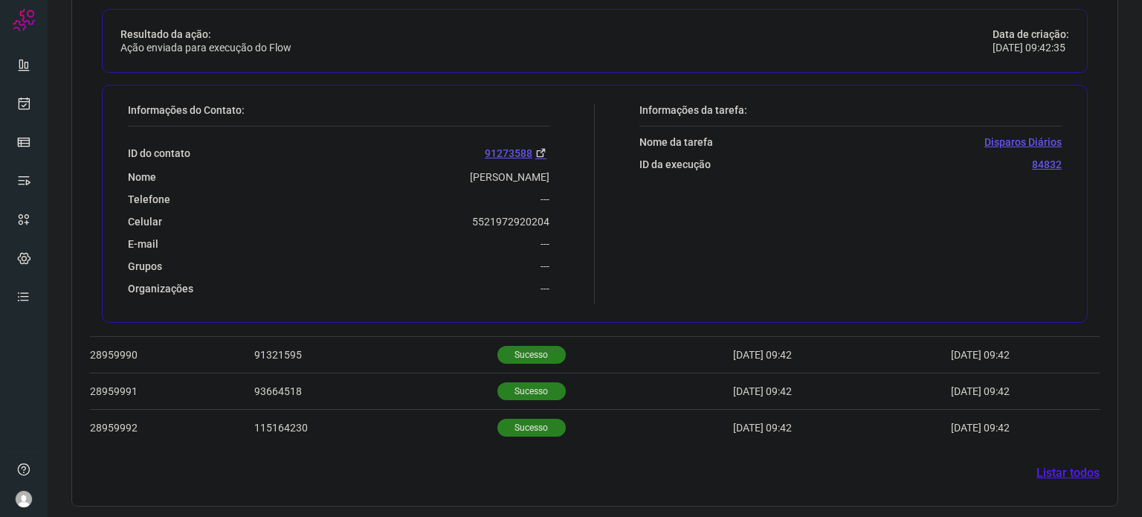
scroll to position [711, 0]
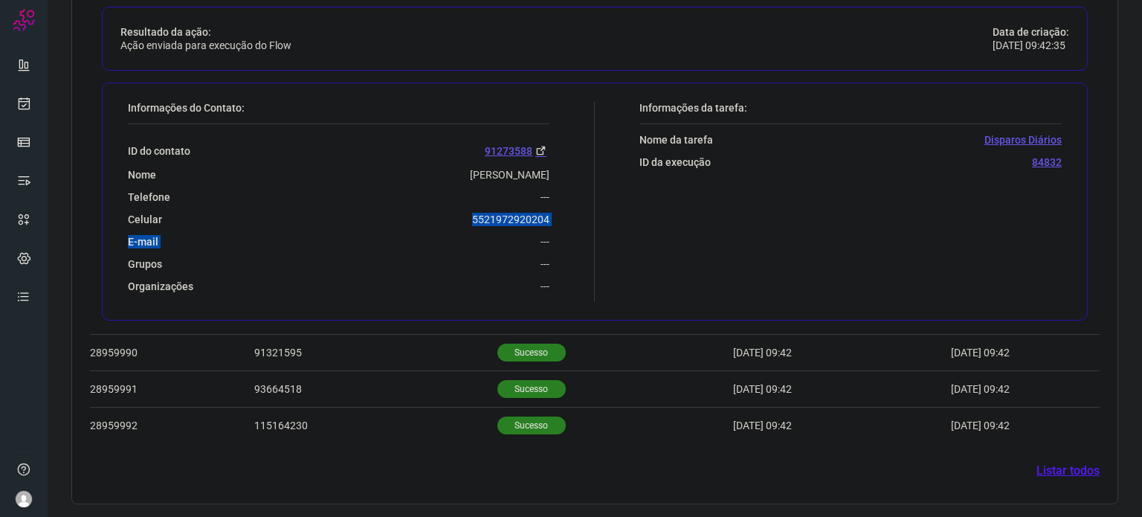
drag, startPoint x: 465, startPoint y: 225, endPoint x: 469, endPoint y: 214, distance: 12.0
click at [469, 214] on div "ID do contato 91273588 Nome Camila Maia Da Cruz Telefone --- Celular 5521972920…" at bounding box center [339, 208] width 422 height 169
click at [454, 216] on div "Celular 5521972920204" at bounding box center [339, 219] width 422 height 13
drag, startPoint x: 464, startPoint y: 222, endPoint x: 551, endPoint y: 219, distance: 87.1
click at [551, 219] on div "Informações do Contato: ID do contato 91273588 Nome Camila Maia Da Cruz Telefon…" at bounding box center [357, 201] width 475 height 201
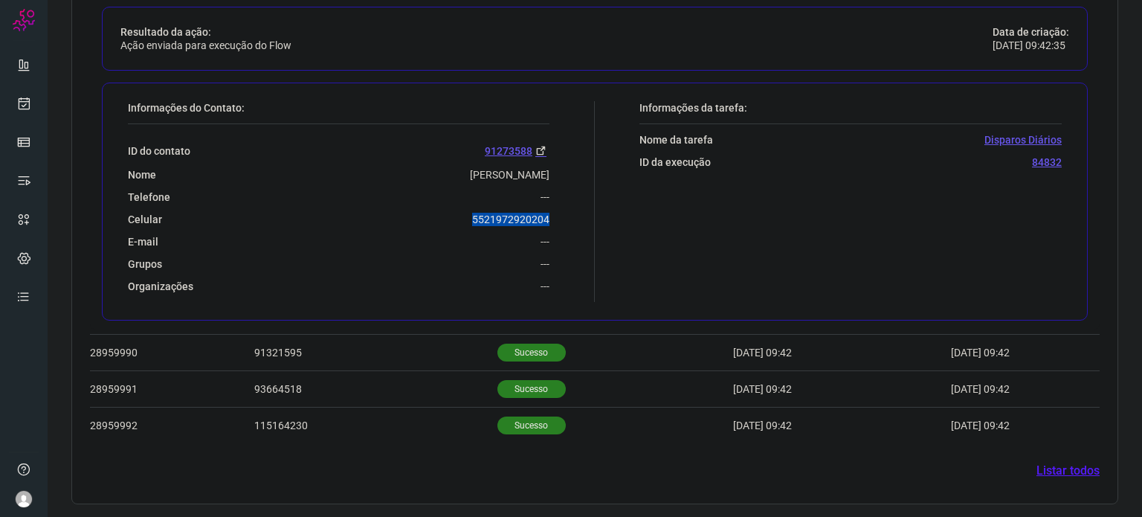
copy p "5521972920204"
